Goal: Navigation & Orientation: Find specific page/section

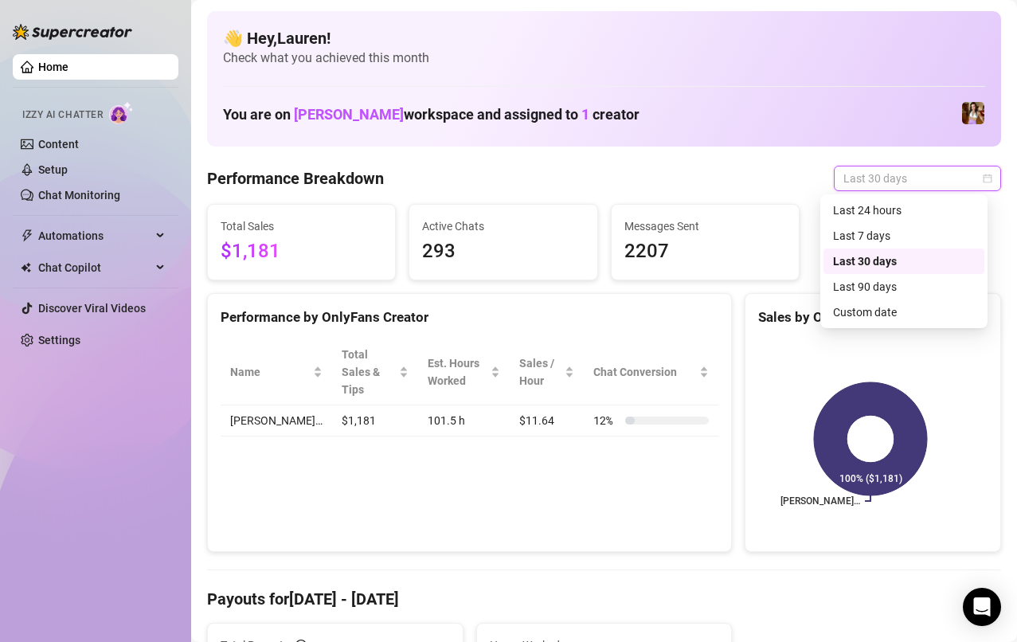
click at [936, 243] on div "Last 7 days" at bounding box center [904, 236] width 142 height 18
